Goal: Task Accomplishment & Management: Use online tool/utility

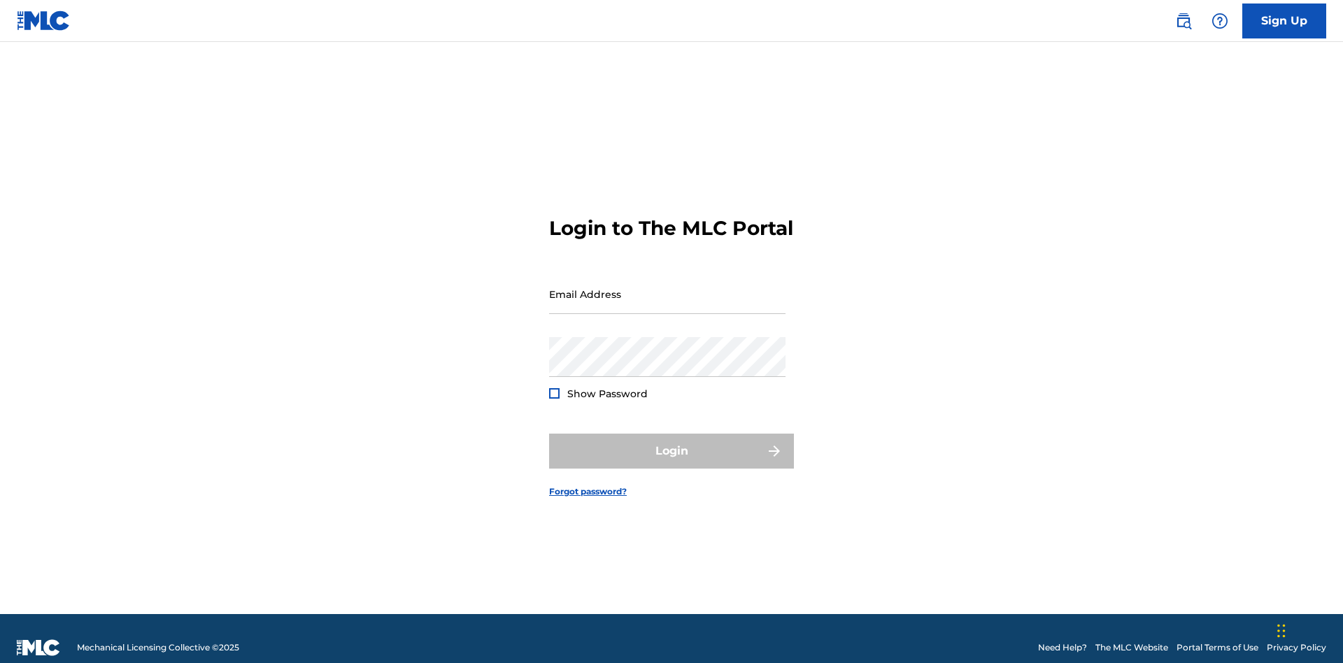
scroll to position [18, 0]
click at [667, 287] on input "Email Address" at bounding box center [667, 294] width 236 height 40
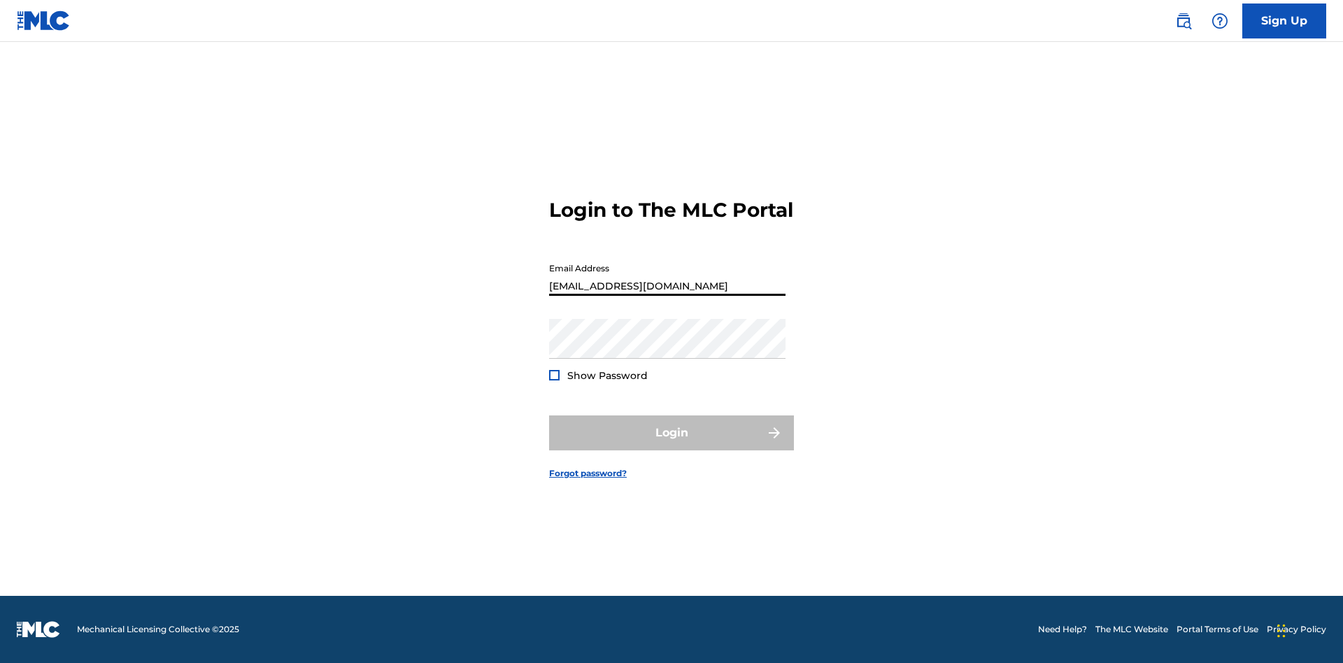
type input "[EMAIL_ADDRESS][DOMAIN_NAME]"
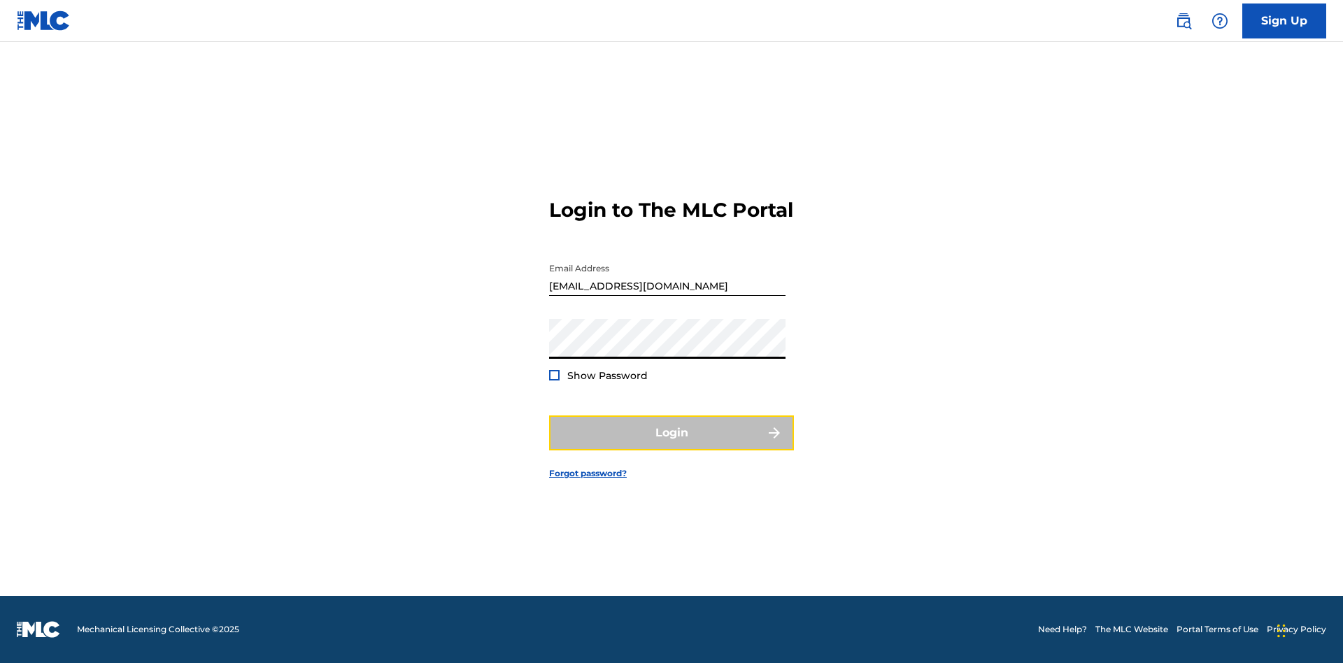
click at [671, 445] on button "Login" at bounding box center [671, 432] width 245 height 35
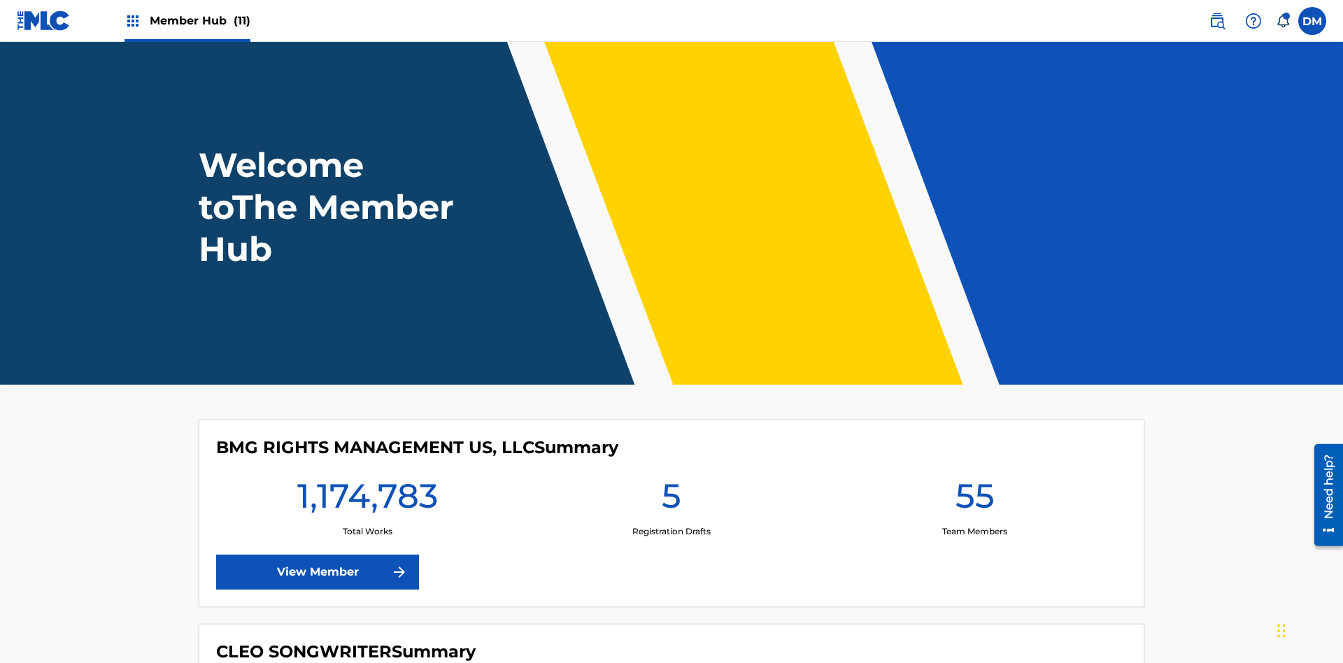
click at [199, 20] on span "Member Hub (11)" at bounding box center [200, 21] width 101 height 16
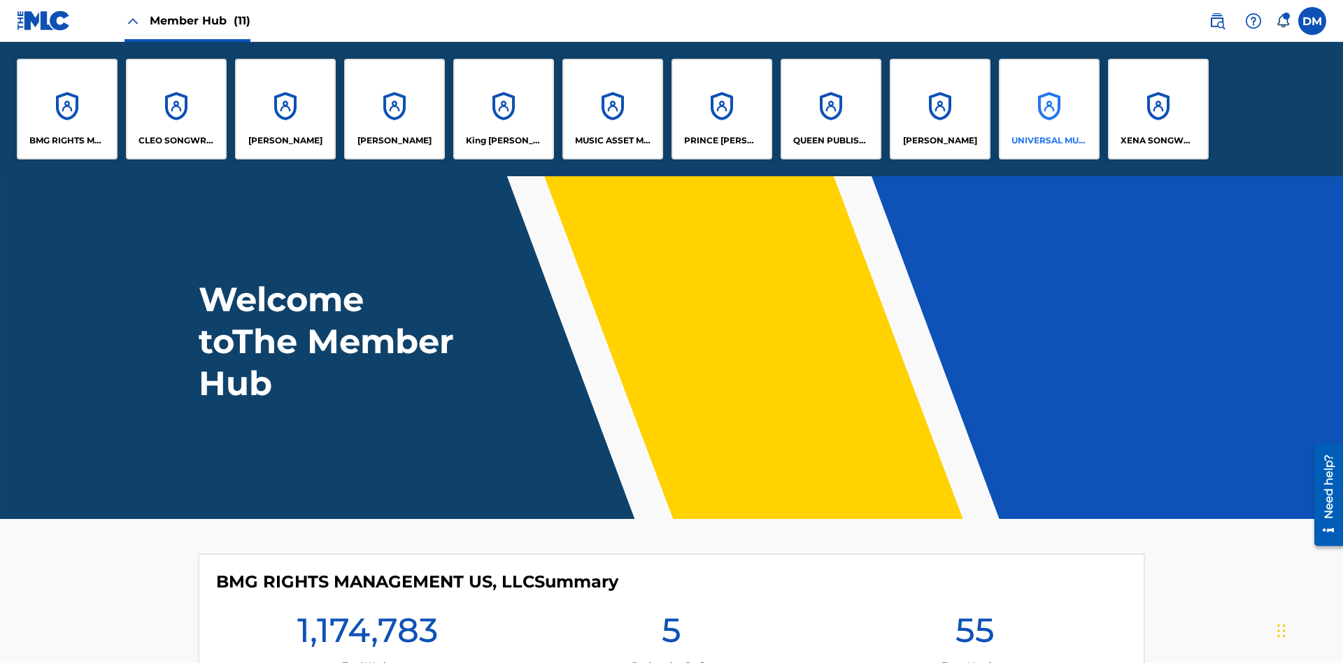
click at [1048, 141] on p "UNIVERSAL MUSIC PUB GROUP" at bounding box center [1049, 140] width 76 height 13
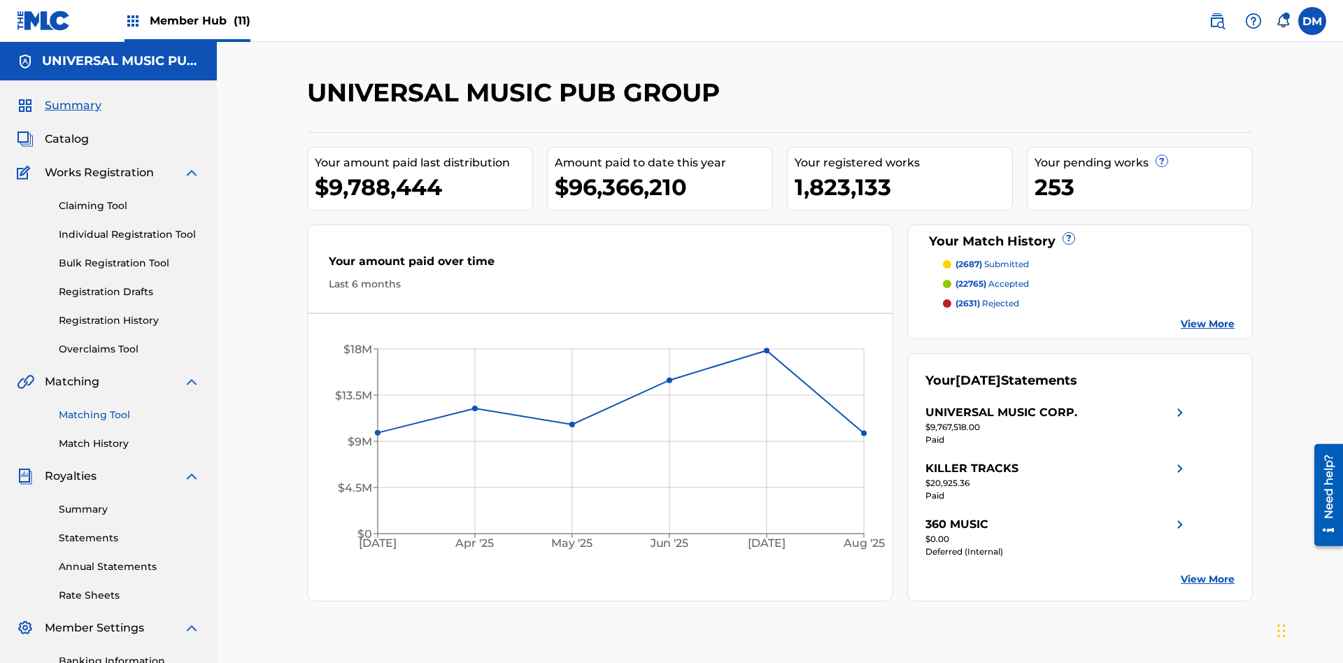
click at [129, 408] on link "Matching Tool" at bounding box center [129, 415] width 141 height 15
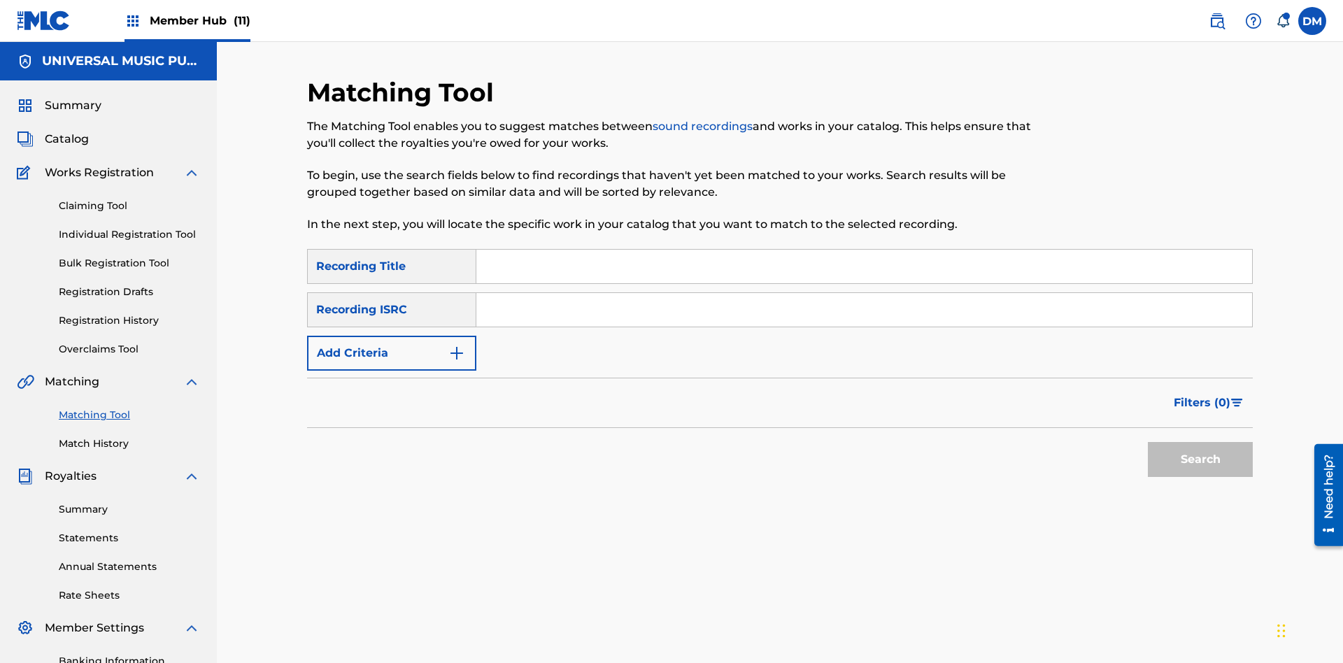
click at [864, 293] on input "Search Form" at bounding box center [864, 310] width 776 height 34
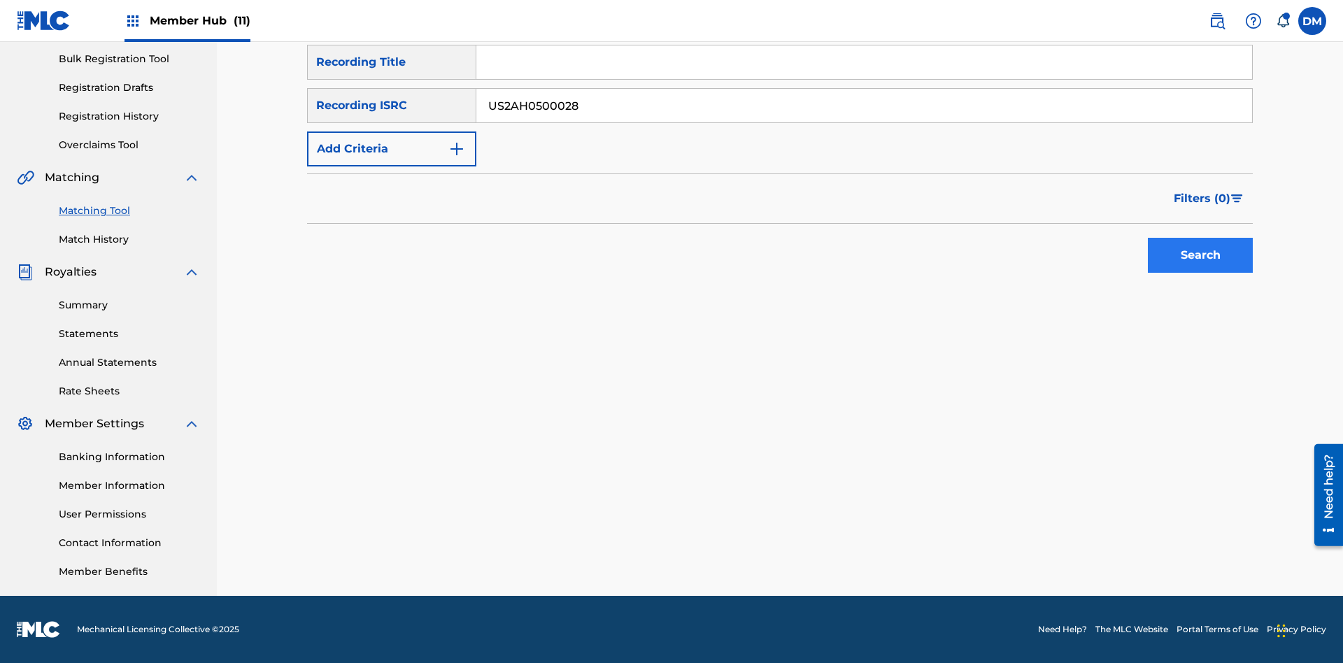
type input "US2AH0500028"
click at [1200, 255] on button "Search" at bounding box center [1200, 255] width 105 height 35
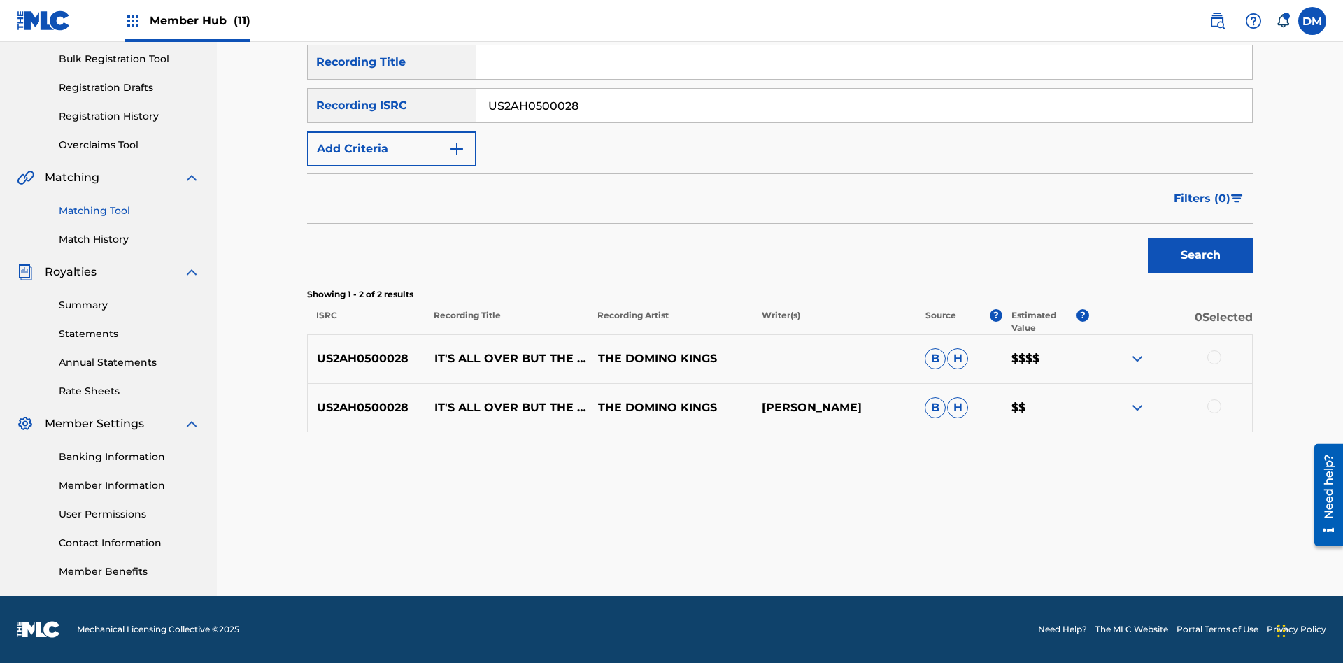
click at [864, 106] on input "US2AH0500028" at bounding box center [864, 106] width 776 height 34
type input "QZMEN2187405"
click at [1200, 255] on button "Search" at bounding box center [1200, 255] width 105 height 35
click at [1136, 408] on img at bounding box center [1137, 407] width 17 height 17
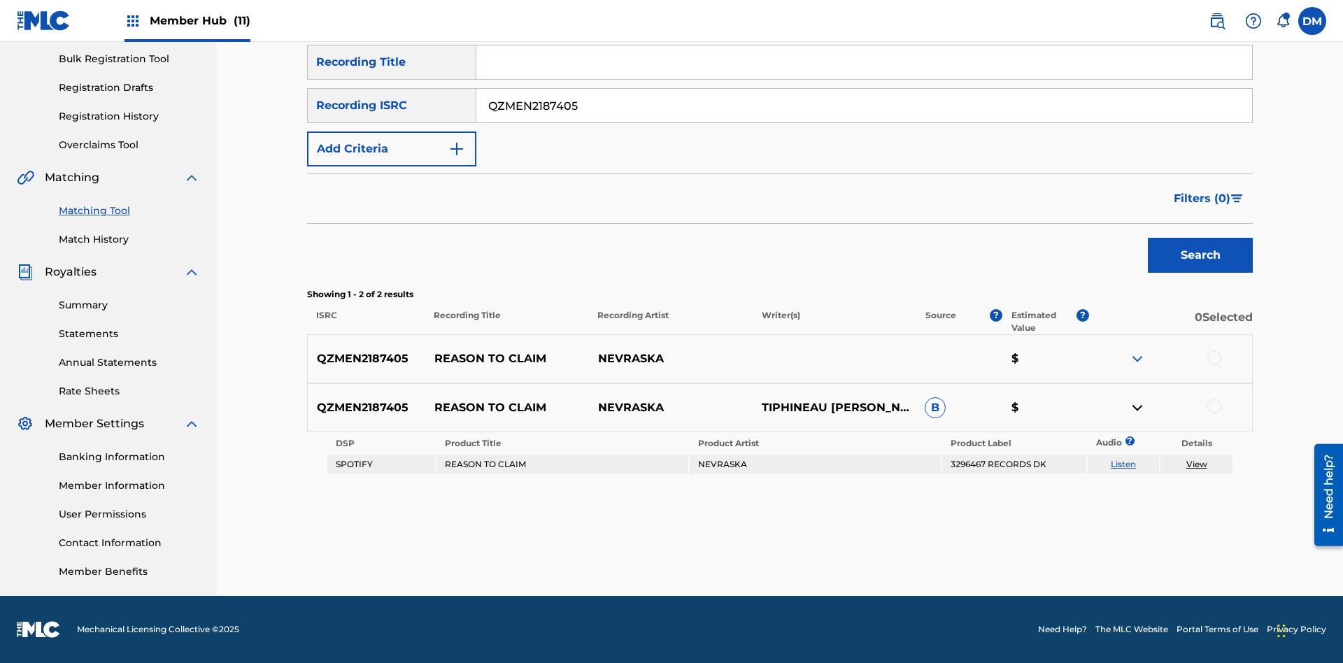
click at [1122, 464] on link "Listen" at bounding box center [1123, 464] width 25 height 10
click at [1196, 464] on link "View" at bounding box center [1196, 464] width 21 height 10
